Goal: Check status: Check status

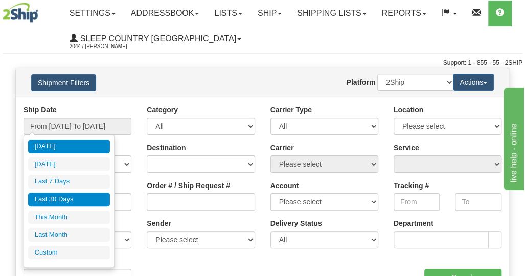
click at [54, 199] on li "Last 30 Days" at bounding box center [69, 200] width 82 height 14
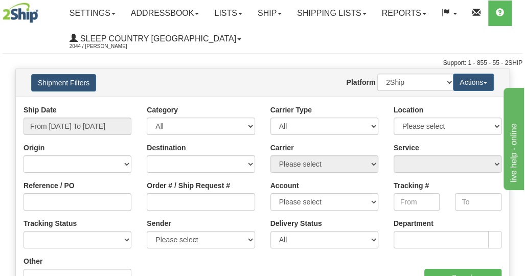
type input "From [DATE] To [DATE]"
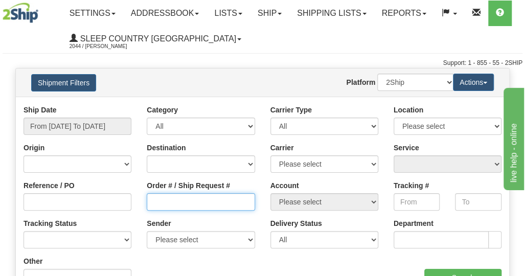
click at [165, 203] on input "Order # / Ship Request #" at bounding box center [201, 201] width 108 height 17
paste input "9000I124636"
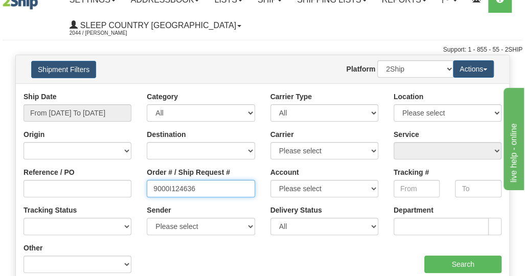
scroll to position [51, 0]
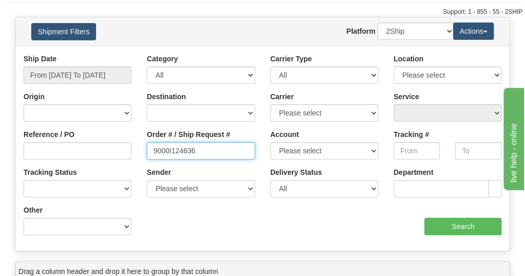
type input "9000I124636"
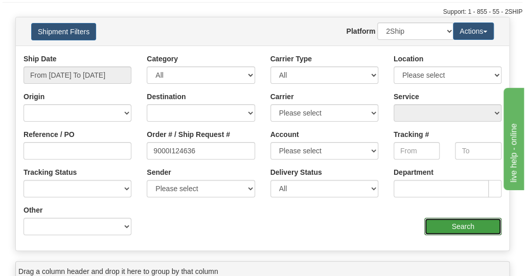
click at [464, 227] on input "Search" at bounding box center [463, 226] width 77 height 17
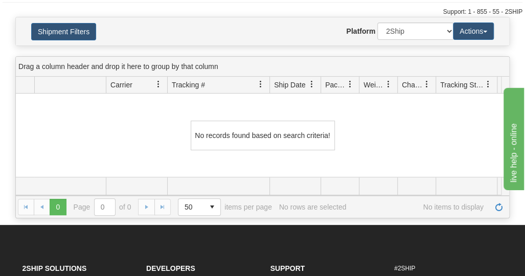
scroll to position [0, 0]
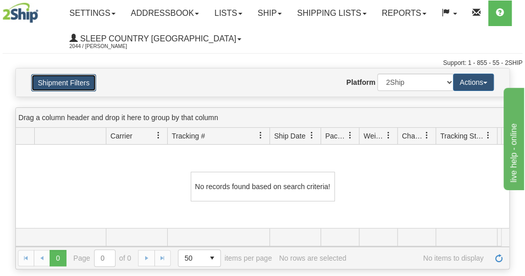
click at [67, 84] on button "Shipment Filters" at bounding box center [63, 82] width 65 height 17
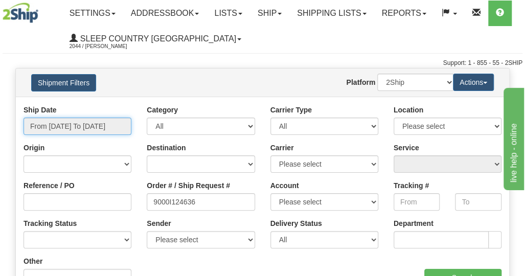
click at [75, 124] on input "From [DATE] To [DATE]" at bounding box center [78, 126] width 108 height 17
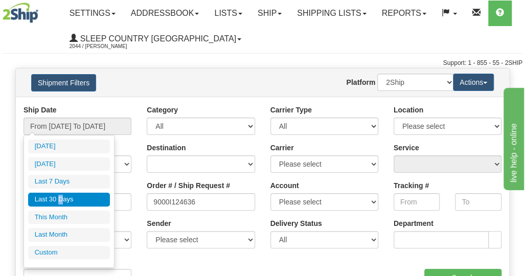
drag, startPoint x: 61, startPoint y: 198, endPoint x: 171, endPoint y: 194, distance: 110.1
click at [61, 198] on li "Last 30 Days" at bounding box center [69, 200] width 82 height 14
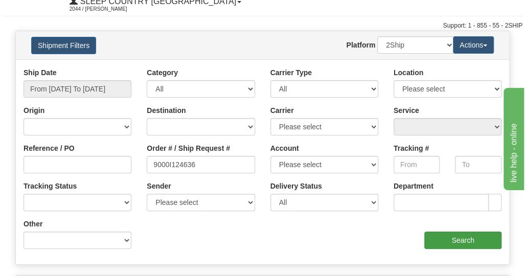
scroll to position [51, 0]
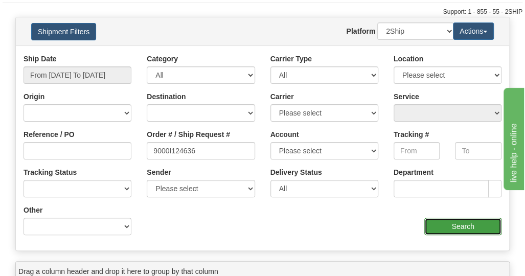
click at [444, 227] on input "Search" at bounding box center [463, 226] width 77 height 17
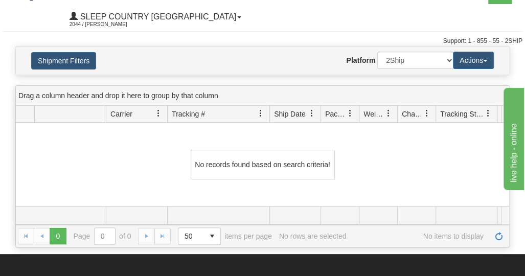
scroll to position [0, 0]
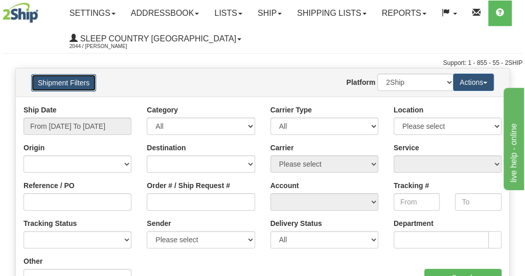
click at [60, 84] on button "Shipment Filters" at bounding box center [63, 82] width 65 height 17
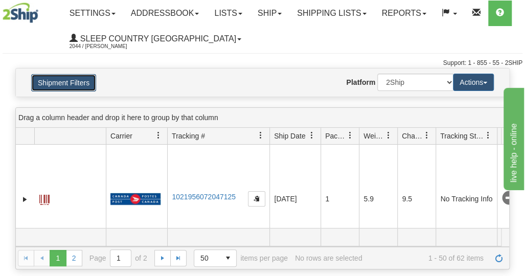
click at [60, 85] on button "Shipment Filters" at bounding box center [63, 82] width 65 height 17
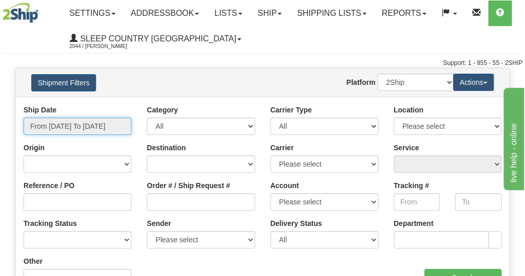
click at [59, 131] on input "From [DATE] To [DATE]" at bounding box center [78, 126] width 108 height 17
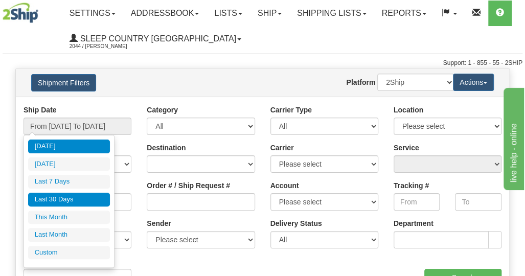
click at [58, 197] on li "Last 30 Days" at bounding box center [69, 200] width 82 height 14
type input "From [DATE] To [DATE]"
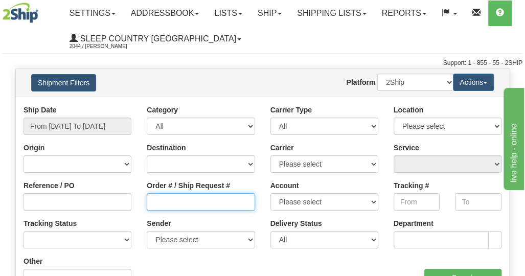
click at [181, 206] on input "Order # / Ship Request #" at bounding box center [201, 201] width 108 height 17
paste input "9000I119713"
type input "9000I119713"
drag, startPoint x: 234, startPoint y: 74, endPoint x: 380, endPoint y: 116, distance: 151.9
click at [234, 74] on div "Website Agent Nothing selected Client User Platform 2Ship Imported" at bounding box center [282, 82] width 359 height 17
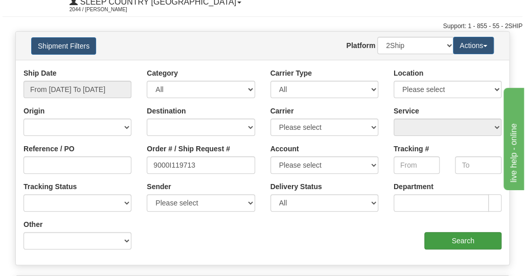
scroll to position [51, 0]
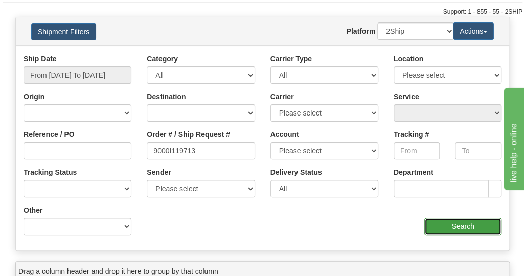
click at [457, 226] on input "Search" at bounding box center [463, 226] width 77 height 17
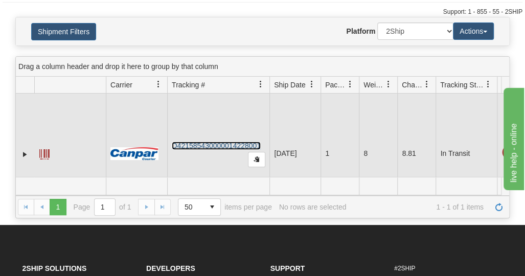
click at [211, 145] on link "D421585430000014228001" at bounding box center [216, 146] width 89 height 8
